Goal: Task Accomplishment & Management: Use online tool/utility

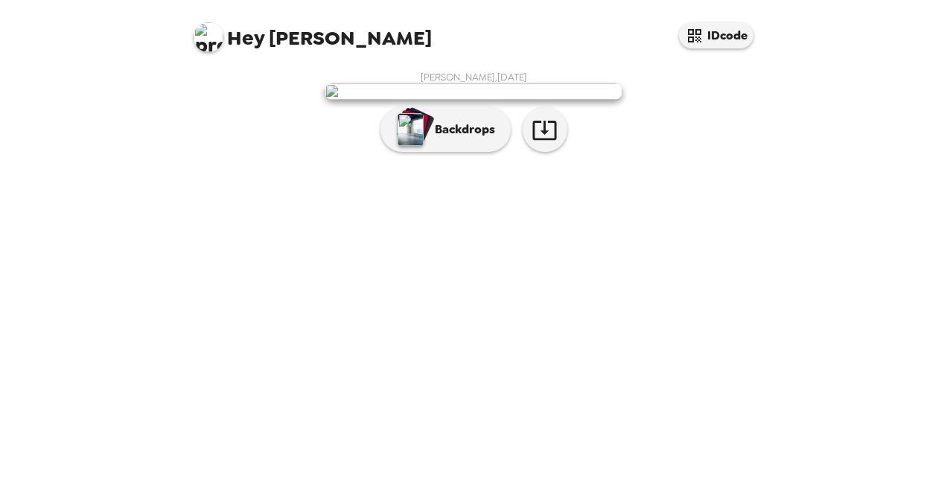
scroll to position [36, 0]
click at [462, 152] on button "Backdrops" at bounding box center [446, 129] width 130 height 45
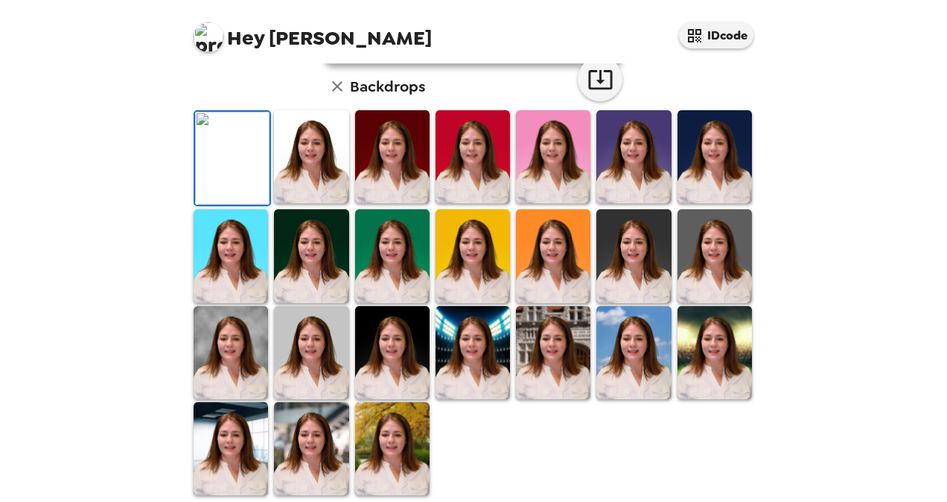
scroll to position [185, 0]
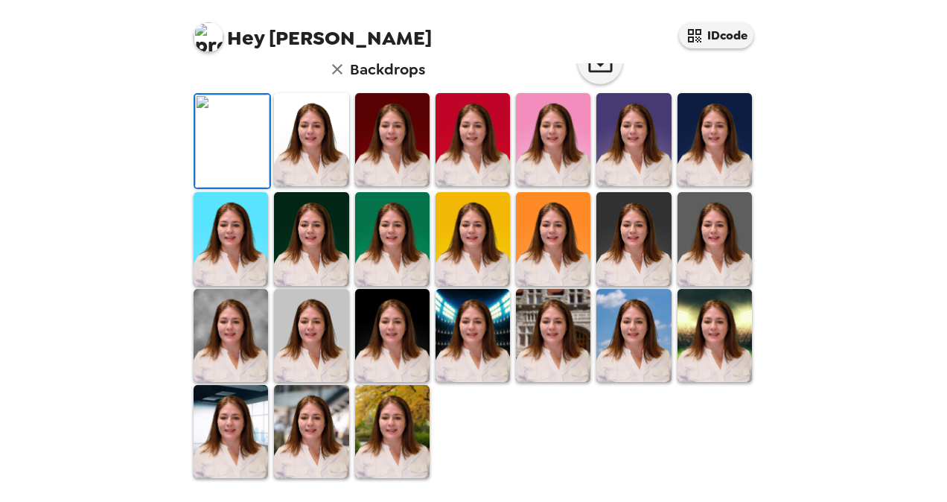
click at [542, 186] on img at bounding box center [553, 139] width 74 height 93
